Goal: Transaction & Acquisition: Purchase product/service

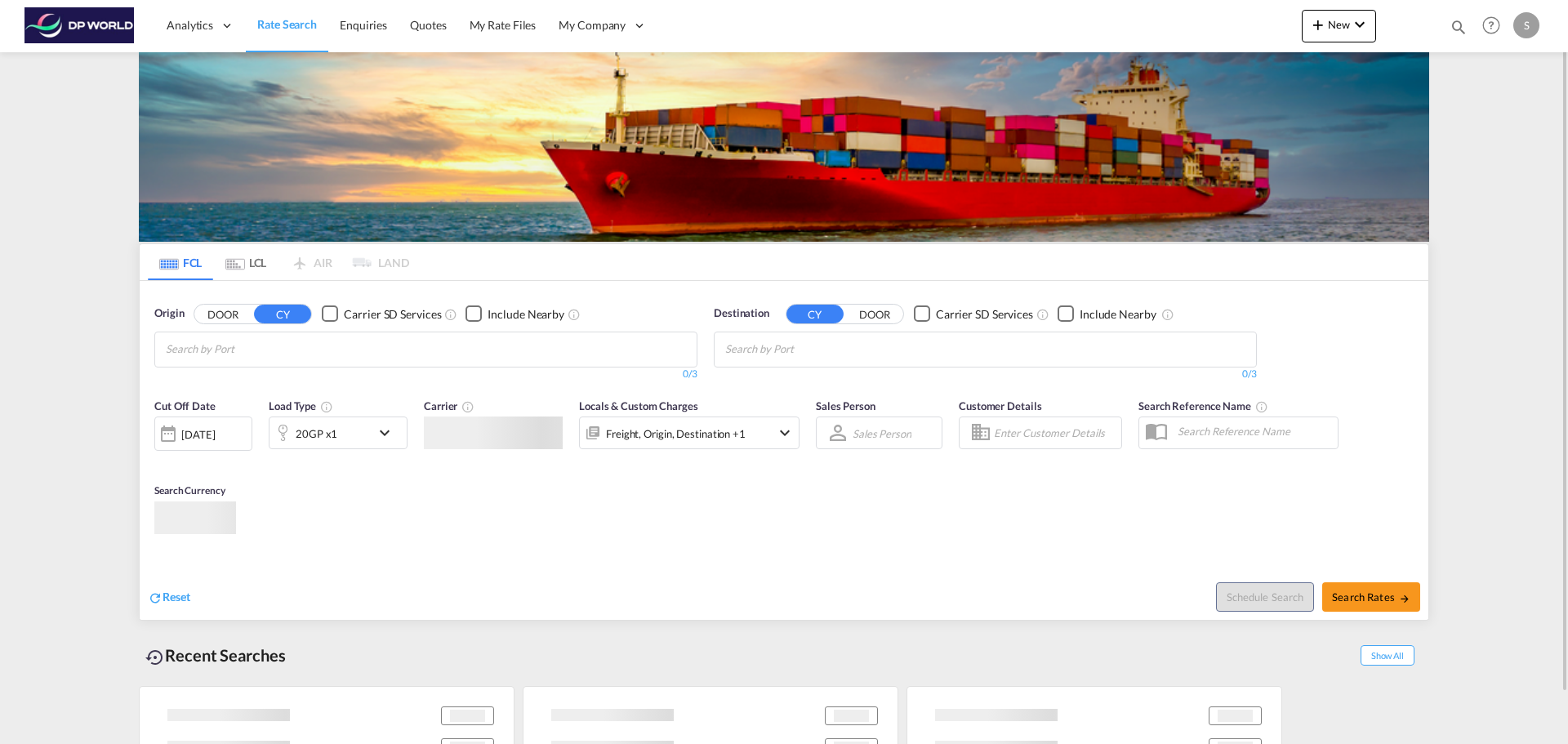
click at [304, 349] on input "Chips input." at bounding box center [243, 349] width 155 height 26
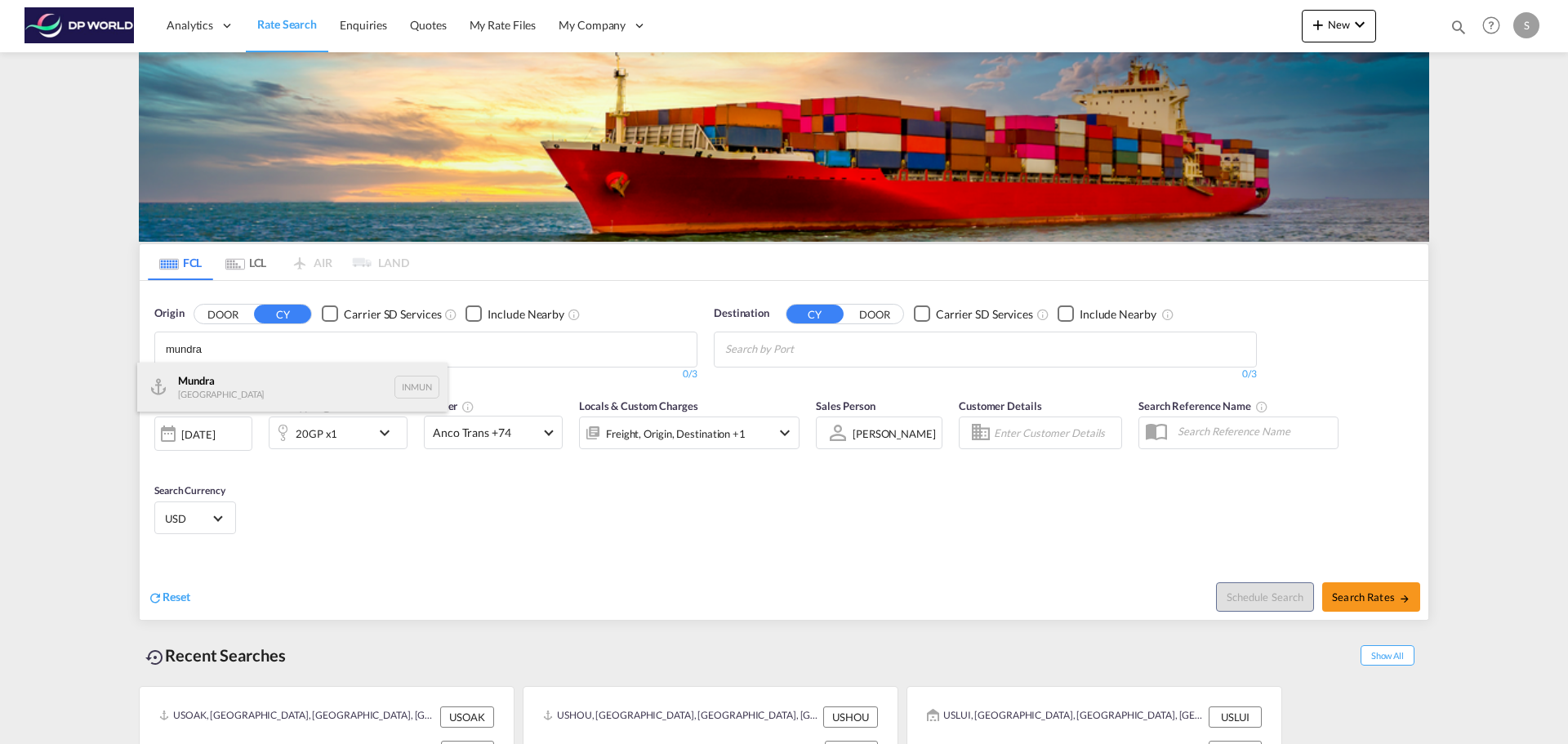
type input "mundra"
click at [232, 393] on div "Mundra India INMUN" at bounding box center [292, 386] width 311 height 49
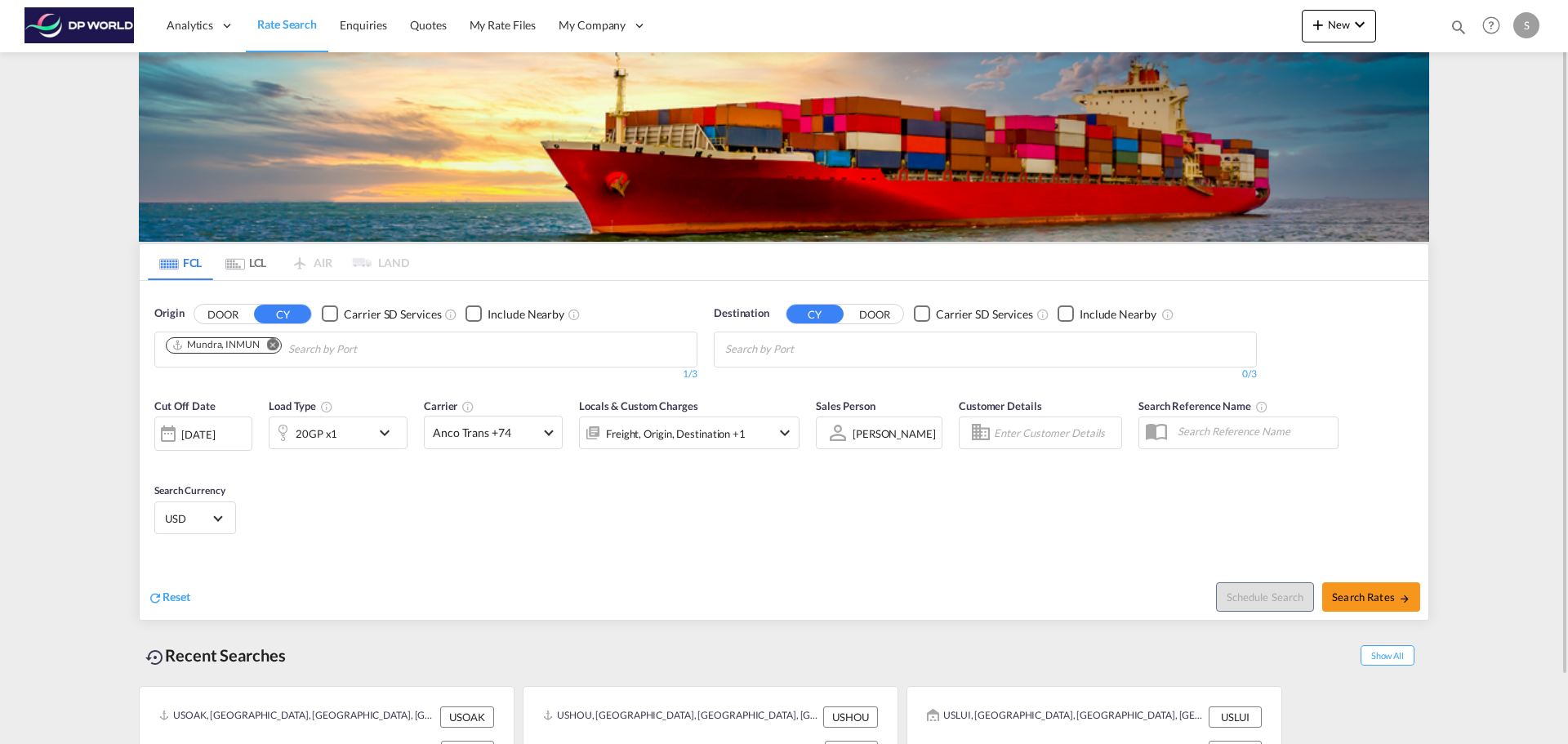
click at [914, 345] on md-chips at bounding box center [984, 349] width 541 height 34
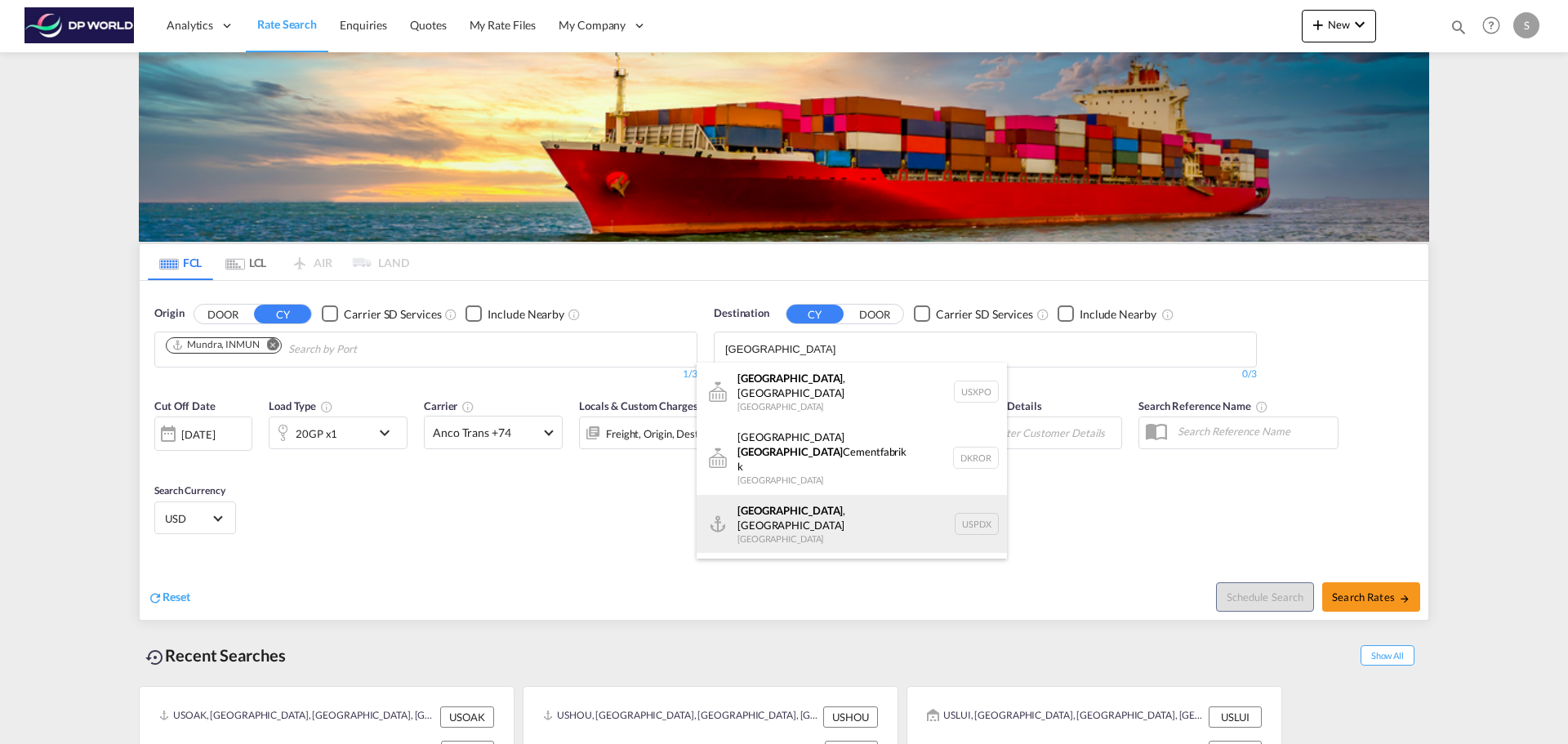
type input "[GEOGRAPHIC_DATA]"
click at [813, 495] on div "[GEOGRAPHIC_DATA] , [GEOGRAPHIC_DATA] [GEOGRAPHIC_DATA] USPDX" at bounding box center [852, 524] width 311 height 59
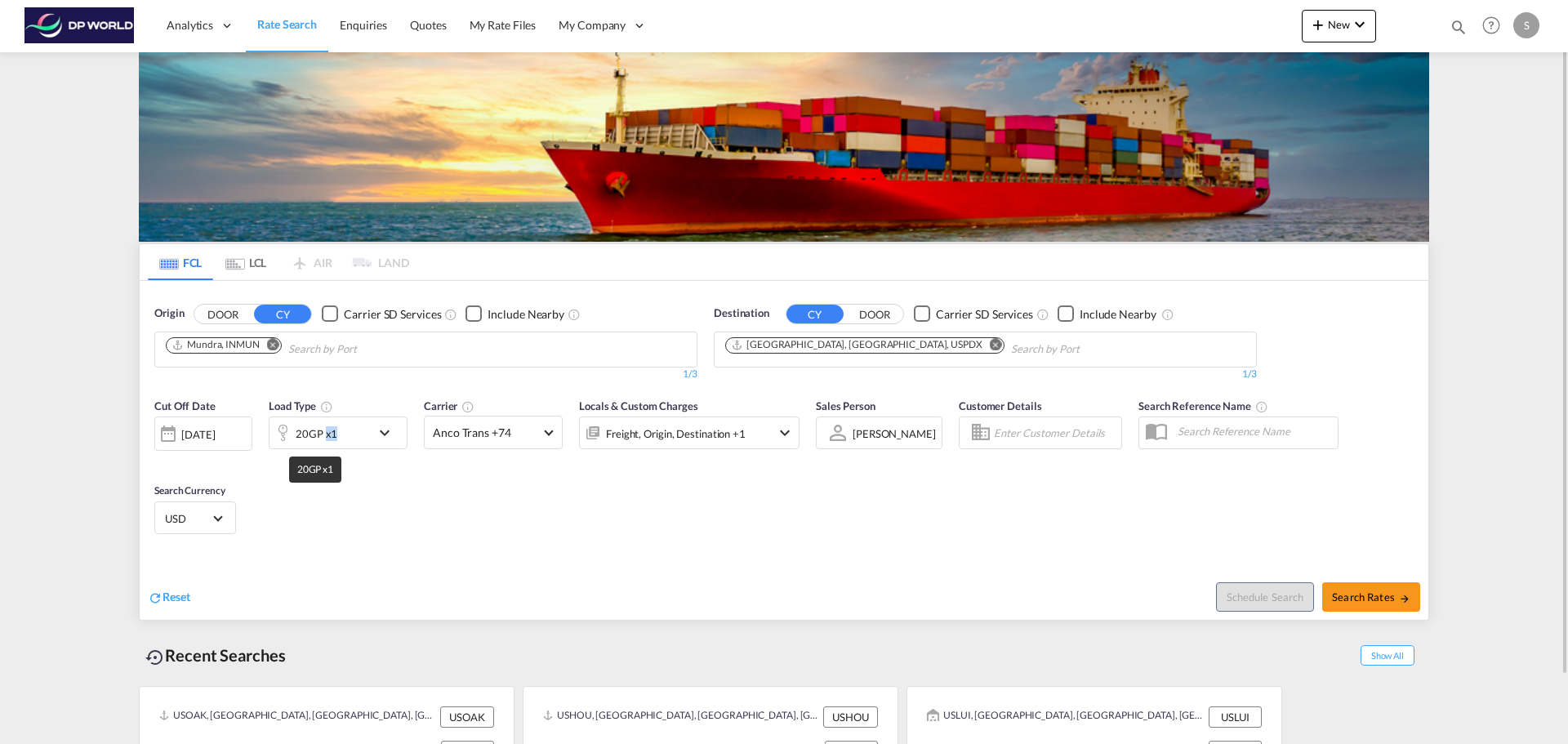
click at [326, 438] on div "20GP x1" at bounding box center [316, 433] width 41 height 23
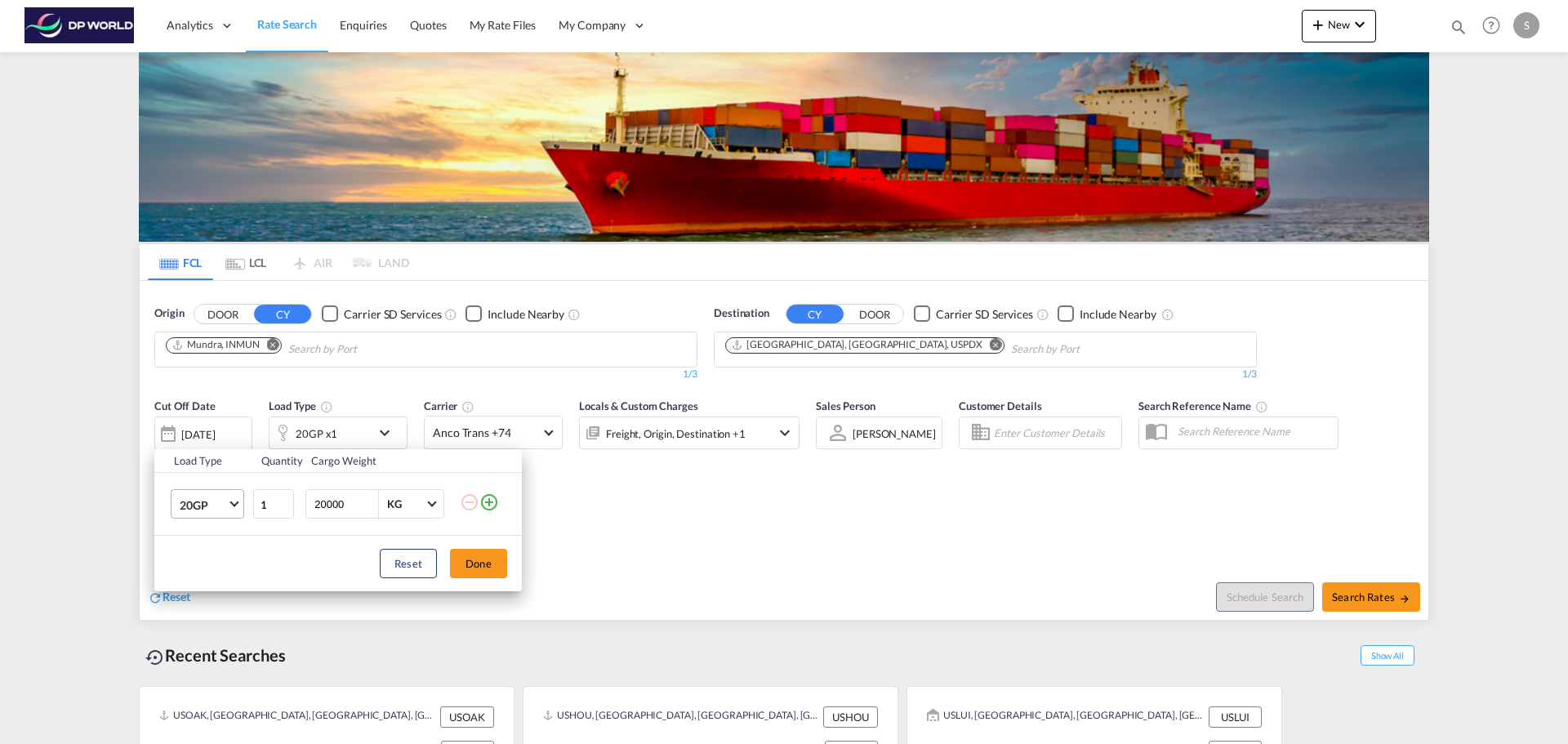
click at [222, 505] on span "20GP" at bounding box center [203, 506] width 48 height 17
click at [206, 542] on div "40GP" at bounding box center [193, 544] width 28 height 17
click at [209, 511] on span "40GP" at bounding box center [203, 506] width 48 height 17
click at [231, 464] on md-option "20GP" at bounding box center [222, 465] width 111 height 40
click at [472, 567] on button "Done" at bounding box center [479, 564] width 57 height 29
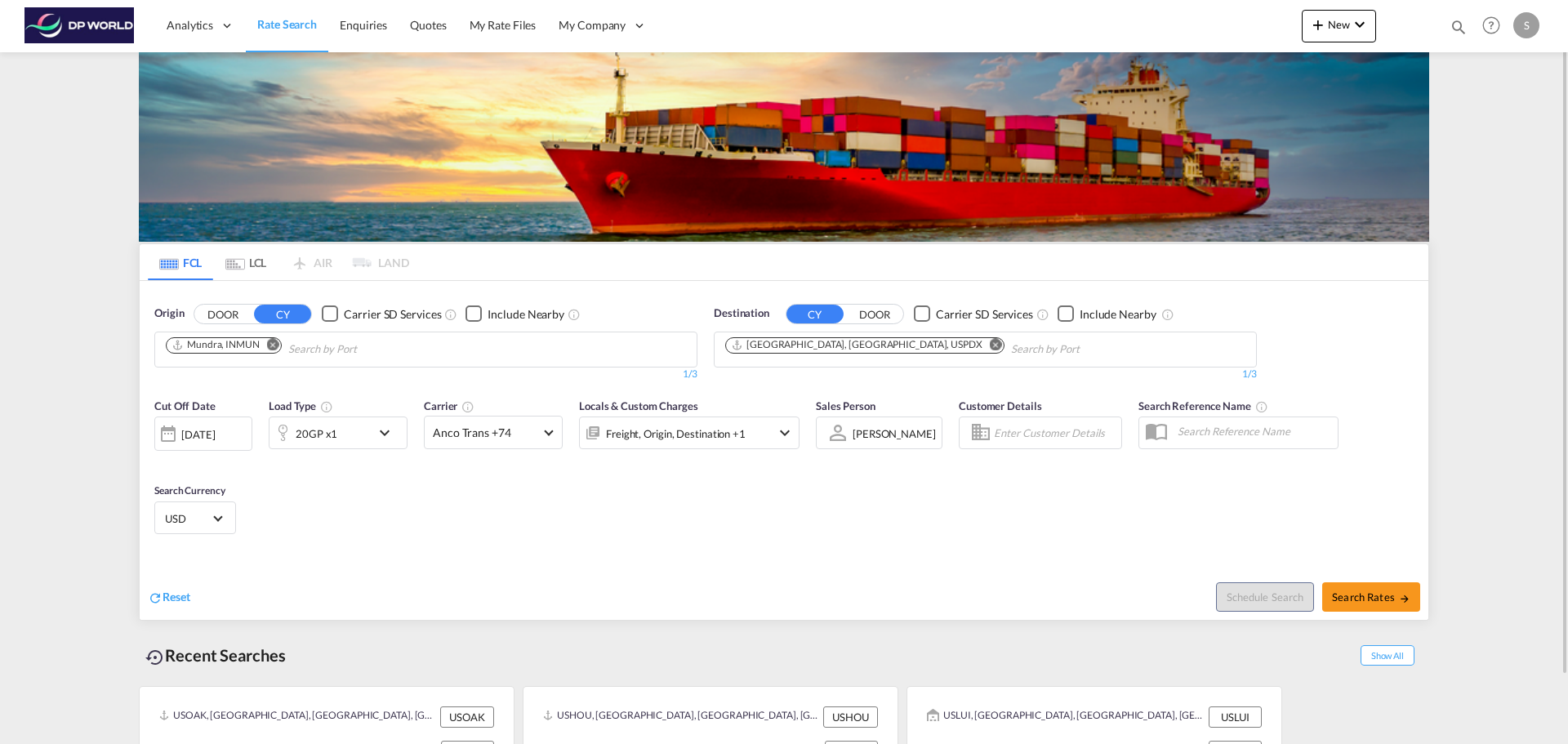
click at [967, 549] on div "Reset Schedule Search Search Rates" at bounding box center [784, 584] width 1289 height 71
click at [1360, 594] on span "Search Rates" at bounding box center [1370, 597] width 78 height 13
type input "INMUN to USPDX / [DATE]"
